Goal: Task Accomplishment & Management: Manage account settings

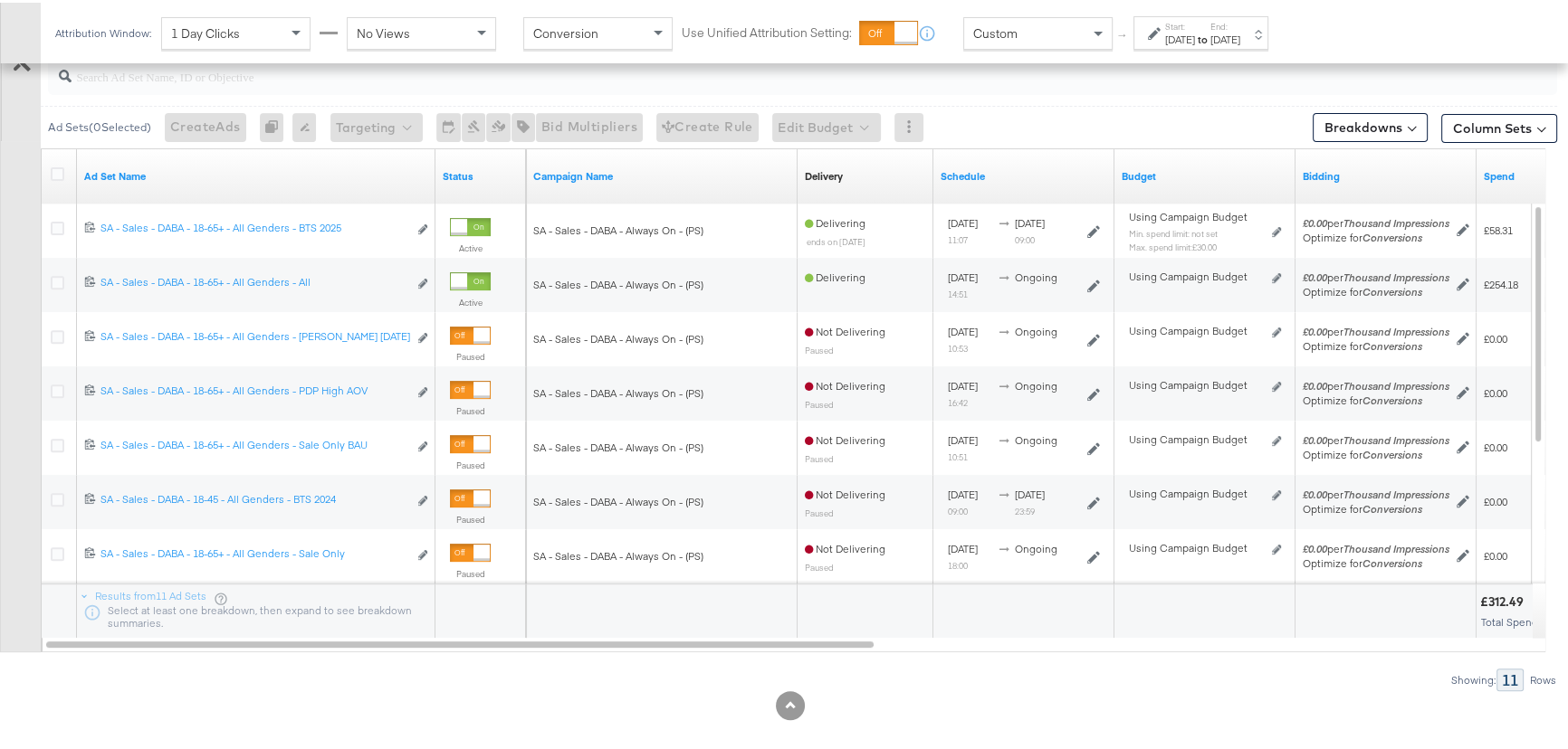
scroll to position [576, 0]
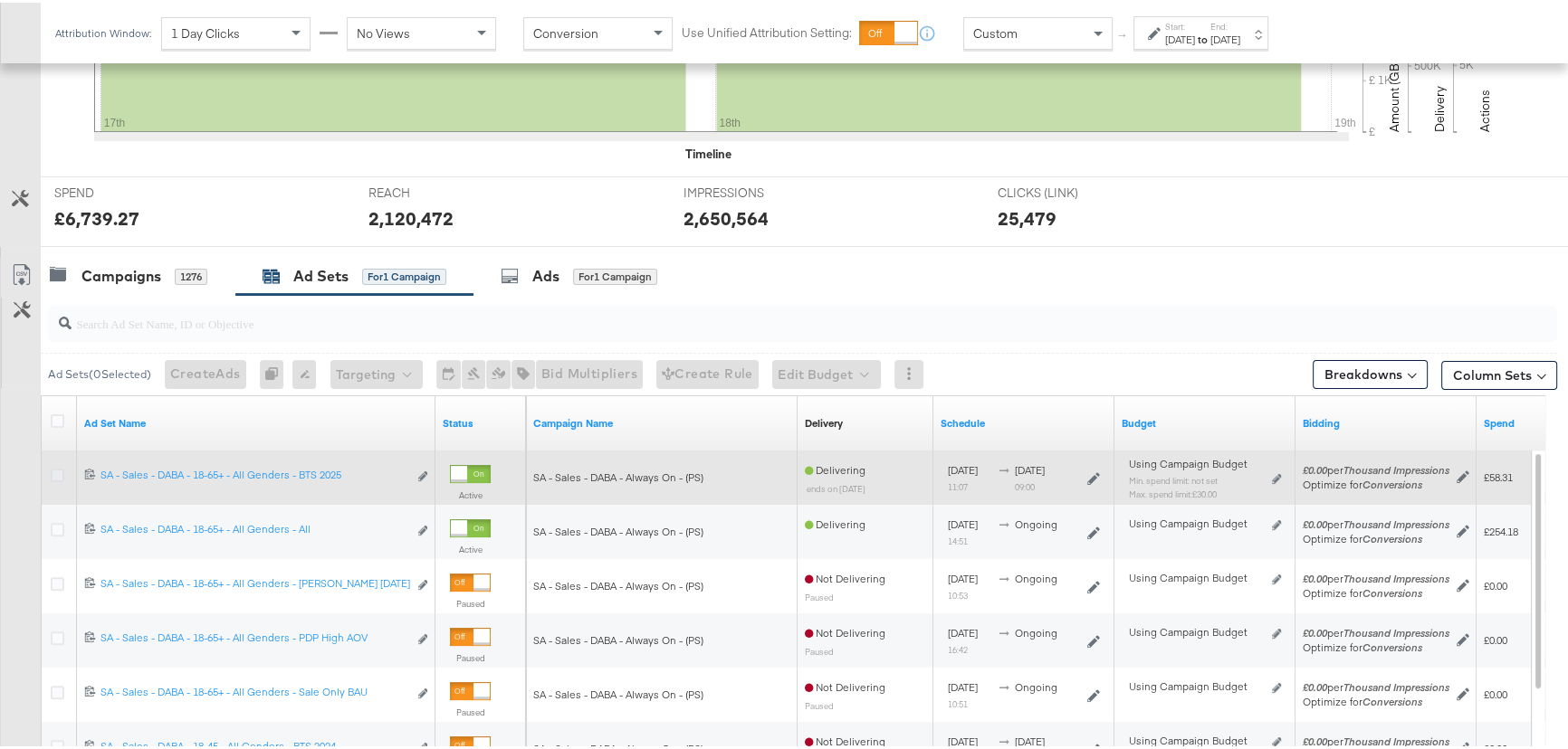
click at [54, 469] on icon at bounding box center [57, 473] width 13 height 13
click at [0, 0] on input "checkbox" at bounding box center [0, 0] width 0 height 0
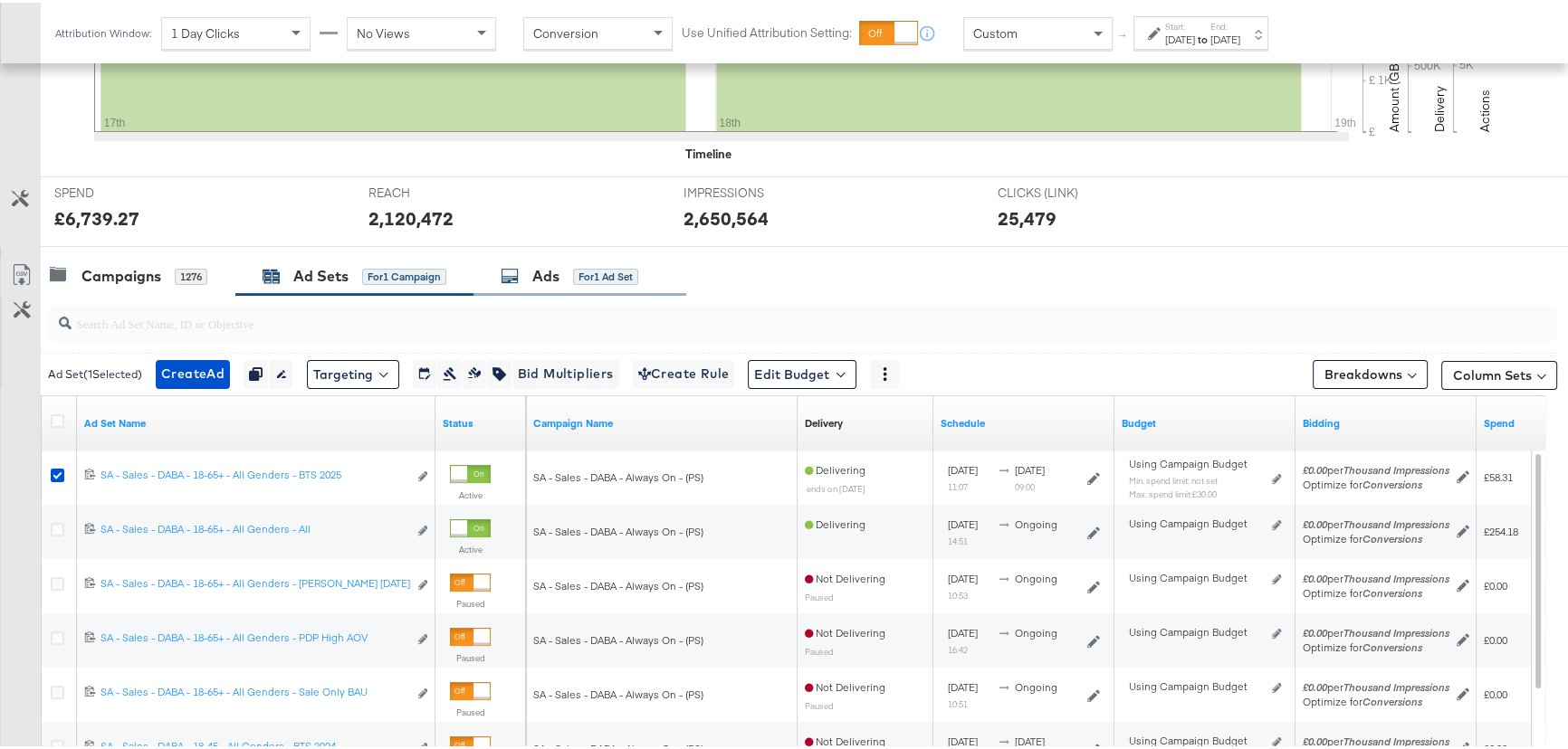
click at [559, 264] on div "Ads" at bounding box center [546, 274] width 28 height 21
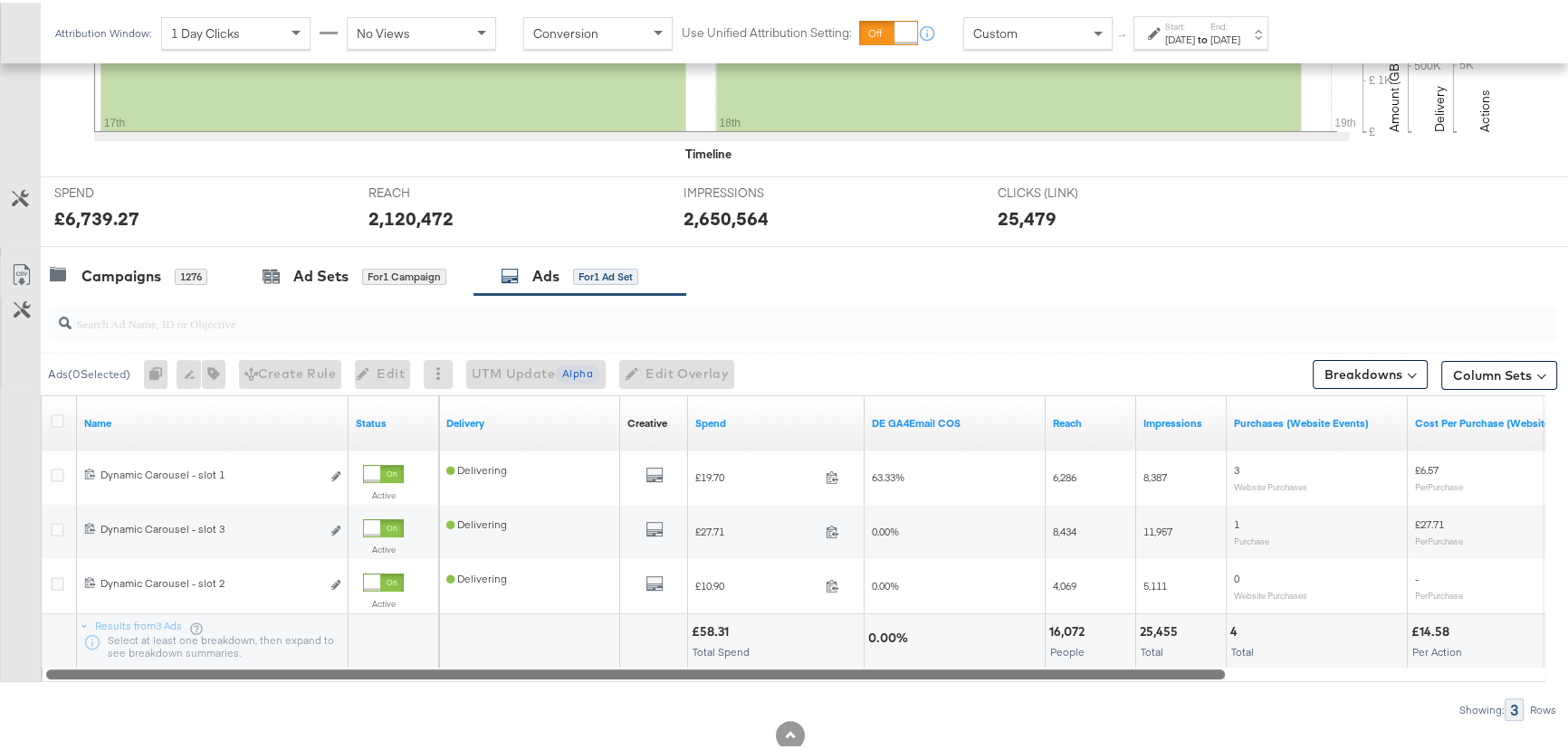
drag, startPoint x: 624, startPoint y: 669, endPoint x: 354, endPoint y: 680, distance: 270.2
click at [354, 680] on div "Ads ( 0 Selected) 0 Rename 0 ads Tags for 0 campaigns Create Rule Edit 0 ads Ed…" at bounding box center [779, 505] width 1558 height 426
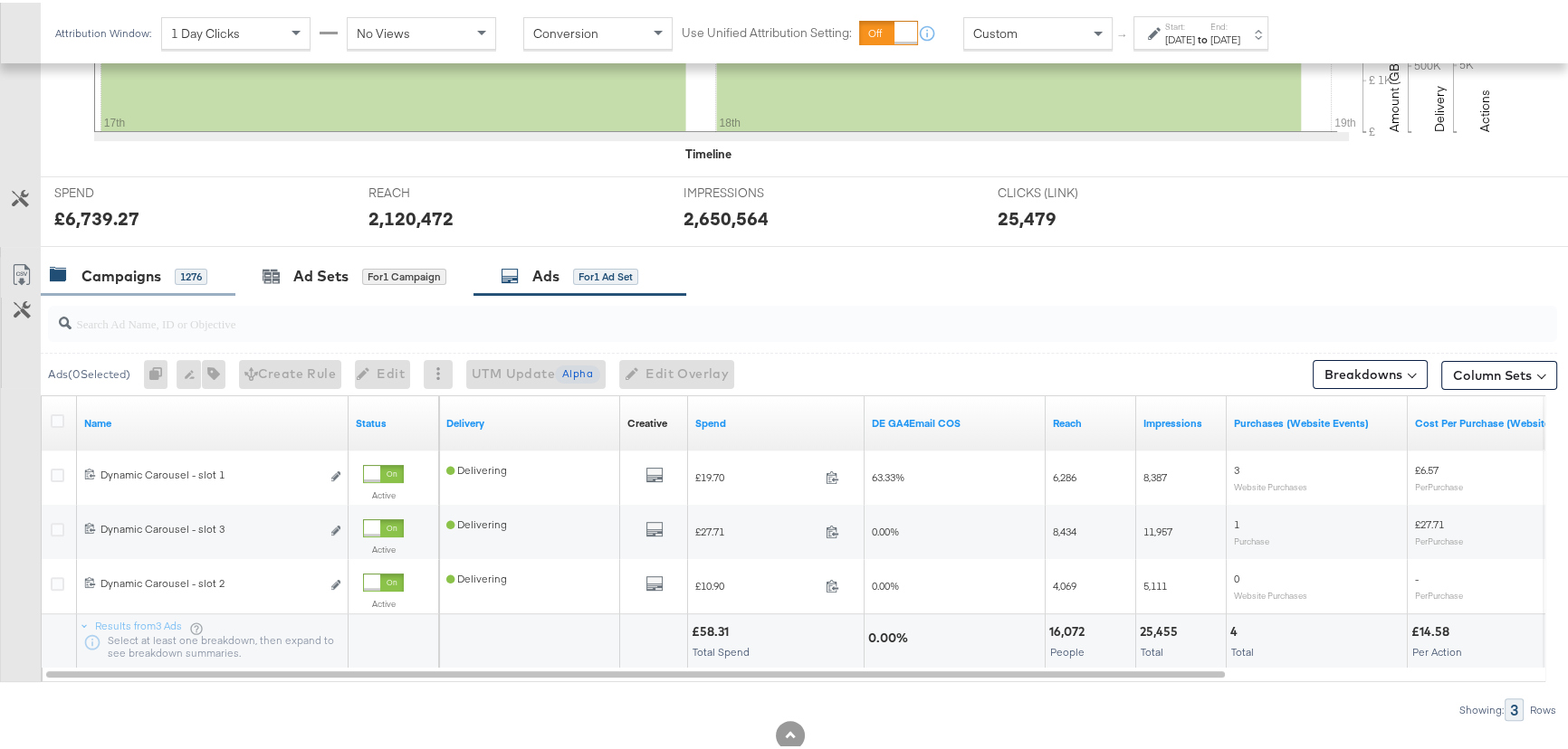
click at [135, 271] on div "Campaigns" at bounding box center [122, 274] width 80 height 21
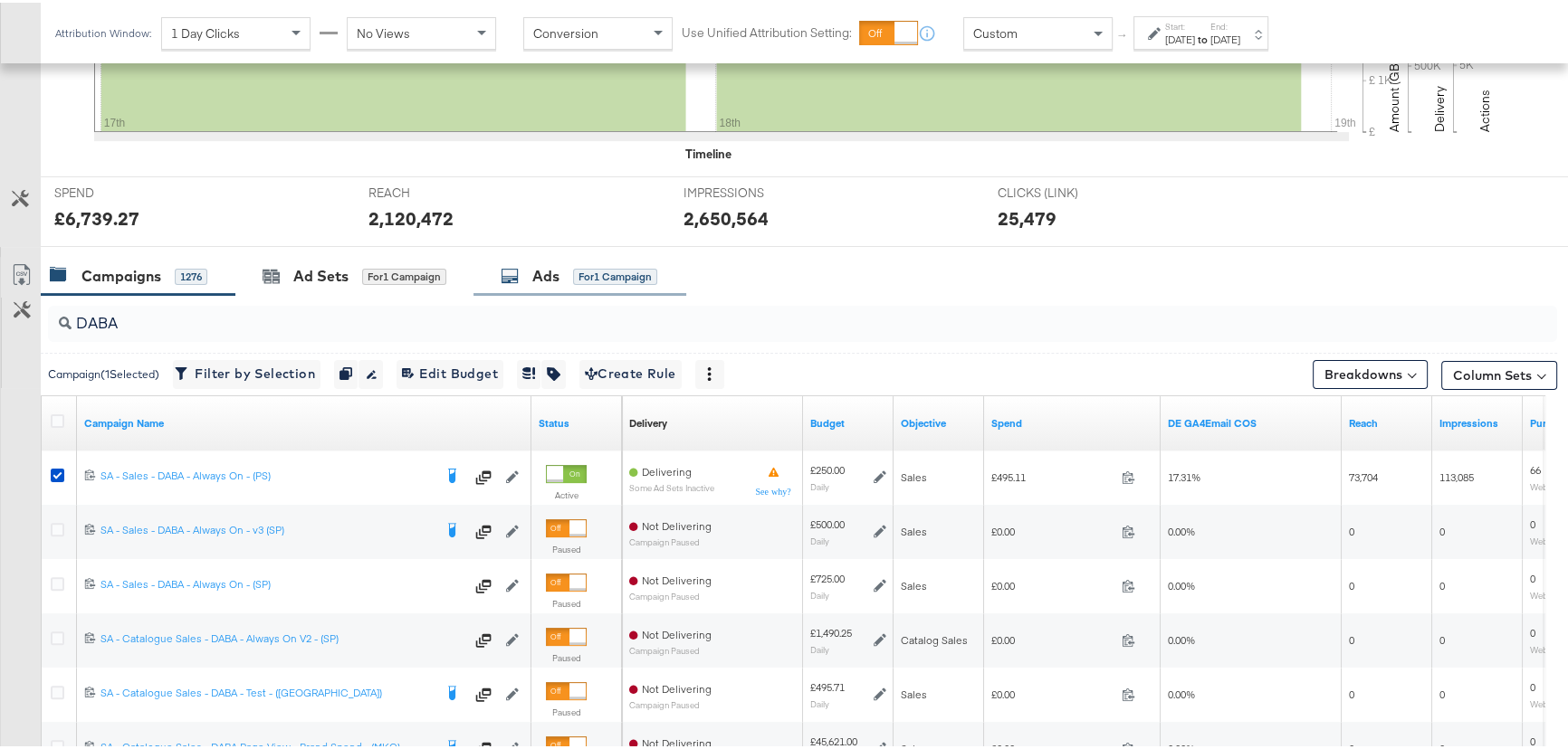
click at [329, 266] on div "Ad Sets" at bounding box center [321, 274] width 55 height 21
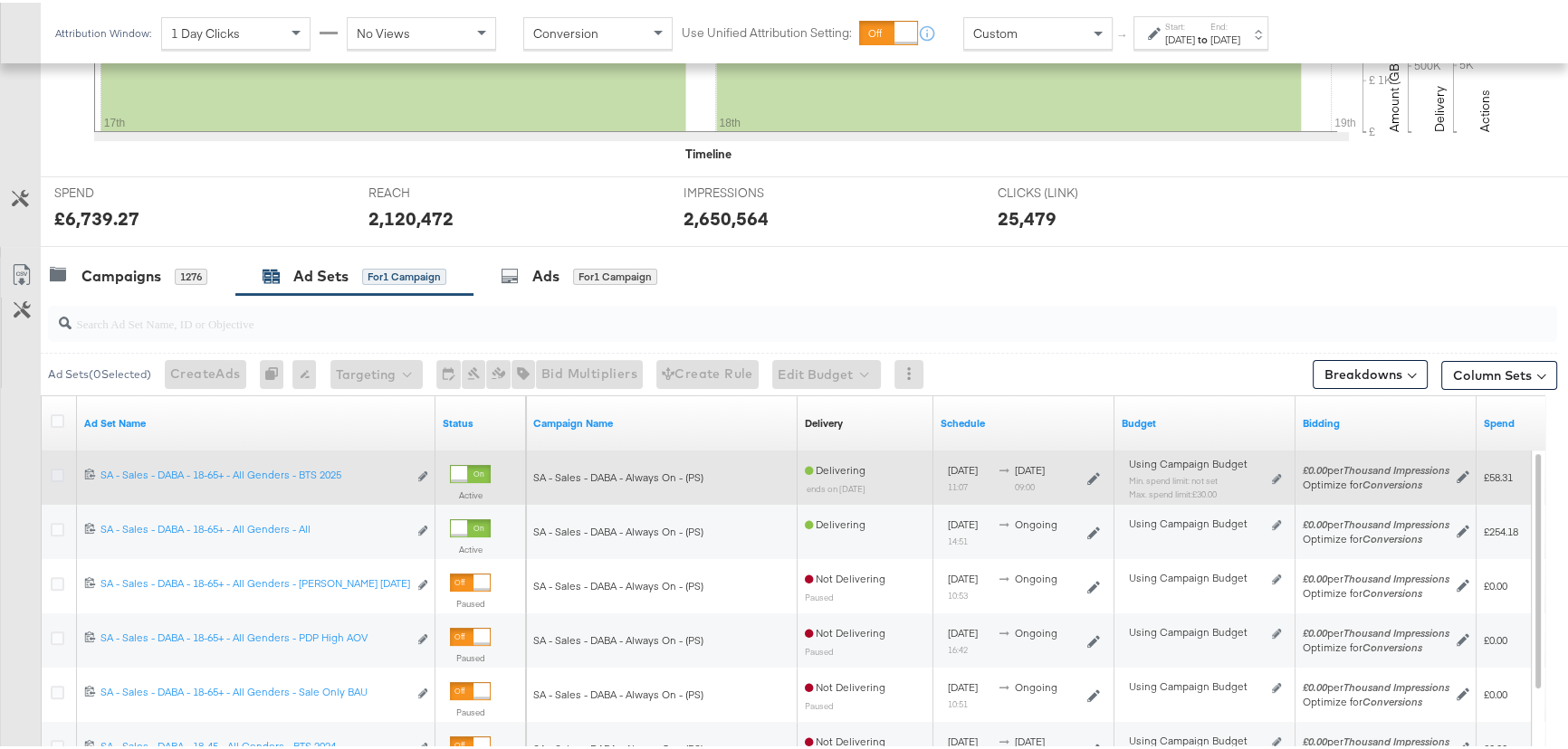
click at [63, 473] on icon at bounding box center [57, 473] width 13 height 13
click at [0, 0] on input "checkbox" at bounding box center [0, 0] width 0 height 0
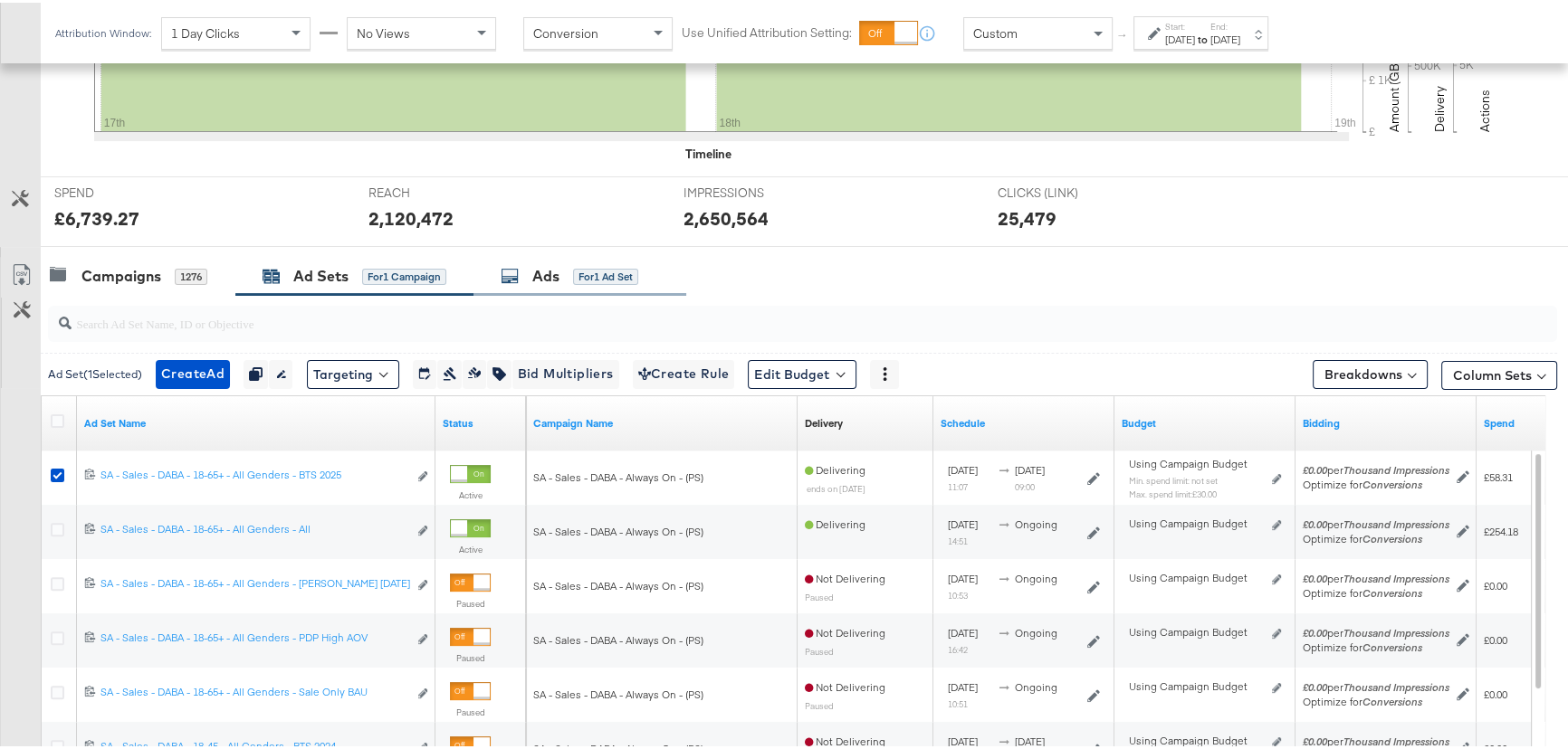
click at [560, 267] on div "Ads" at bounding box center [546, 274] width 28 height 21
